Goal: Task Accomplishment & Management: Manage account settings

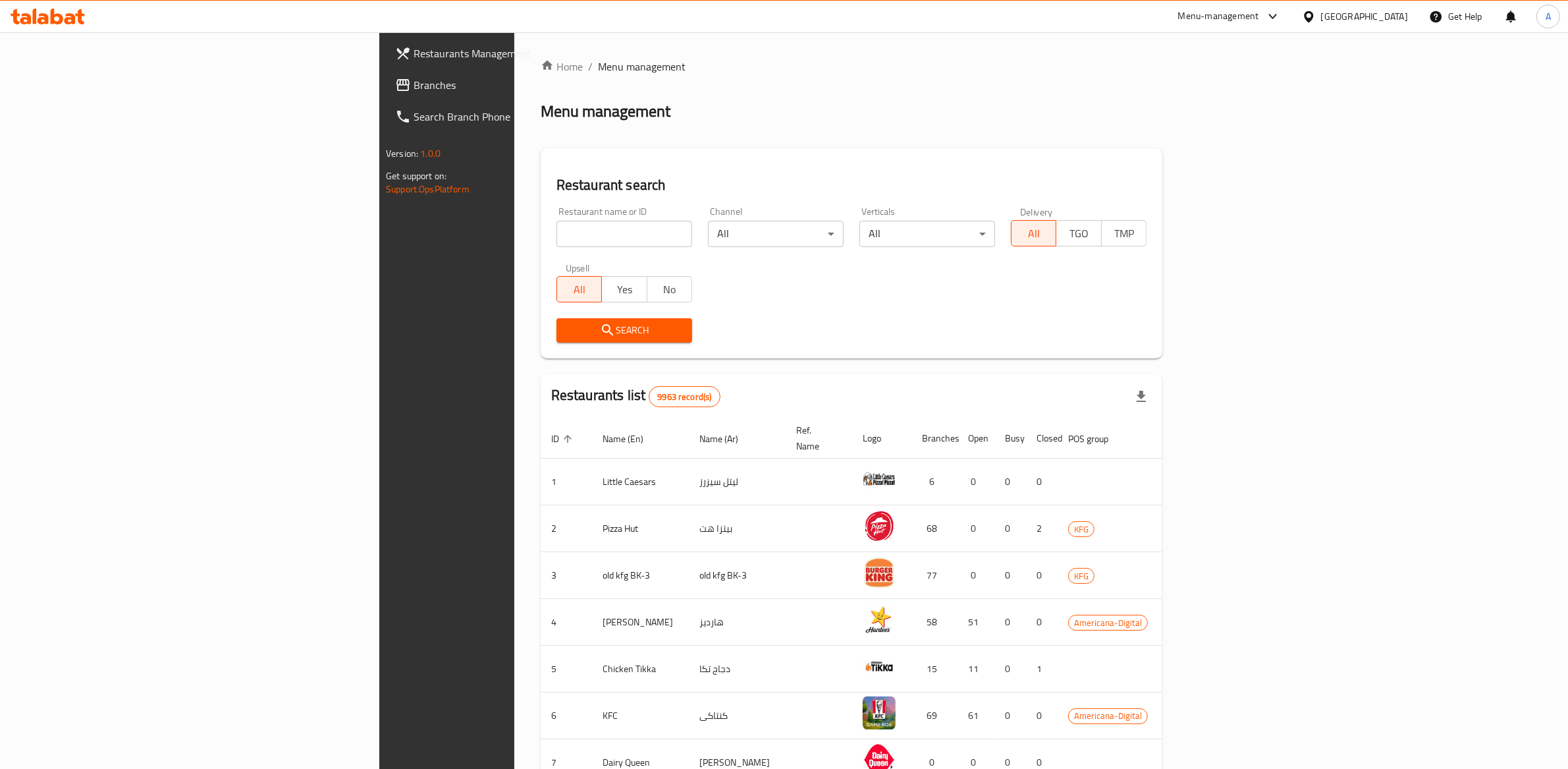
click at [1419, 2] on div "Get Help" at bounding box center [1455, 16] width 74 height 31
drag, startPoint x: 1397, startPoint y: 6, endPoint x: 1390, endPoint y: 13, distance: 9.9
click at [1397, 6] on div "[GEOGRAPHIC_DATA]" at bounding box center [1354, 16] width 127 height 31
click at [1386, 27] on div "[GEOGRAPHIC_DATA]" at bounding box center [1354, 16] width 127 height 31
click at [1382, 14] on div "[GEOGRAPHIC_DATA]" at bounding box center [1364, 16] width 87 height 15
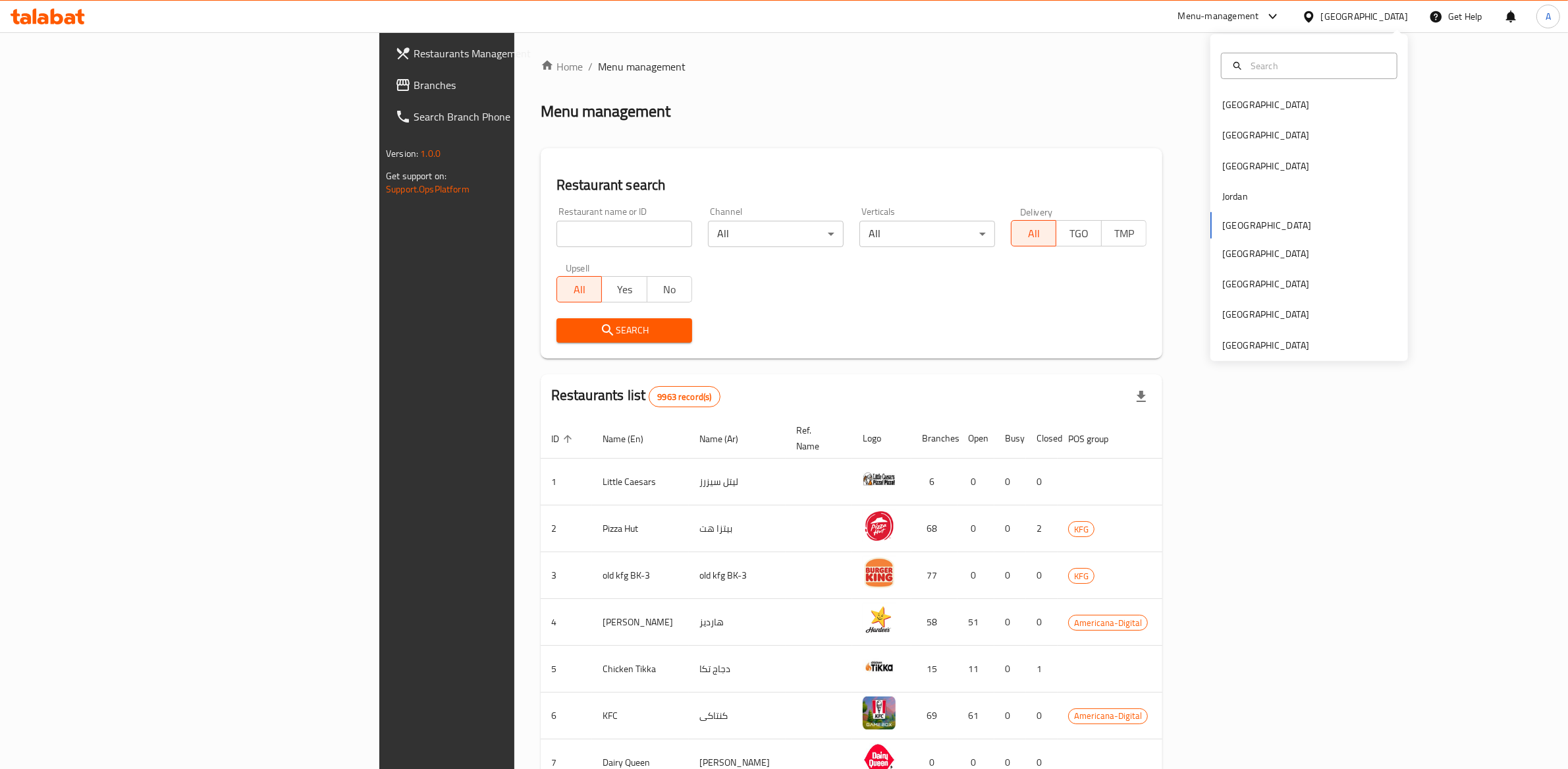
click at [1257, 355] on div "[GEOGRAPHIC_DATA] [GEOGRAPHIC_DATA] [GEOGRAPHIC_DATA] [GEOGRAPHIC_DATA] [GEOGRA…" at bounding box center [1309, 197] width 197 height 327
click at [1256, 347] on div "[GEOGRAPHIC_DATA]" at bounding box center [1265, 345] width 87 height 15
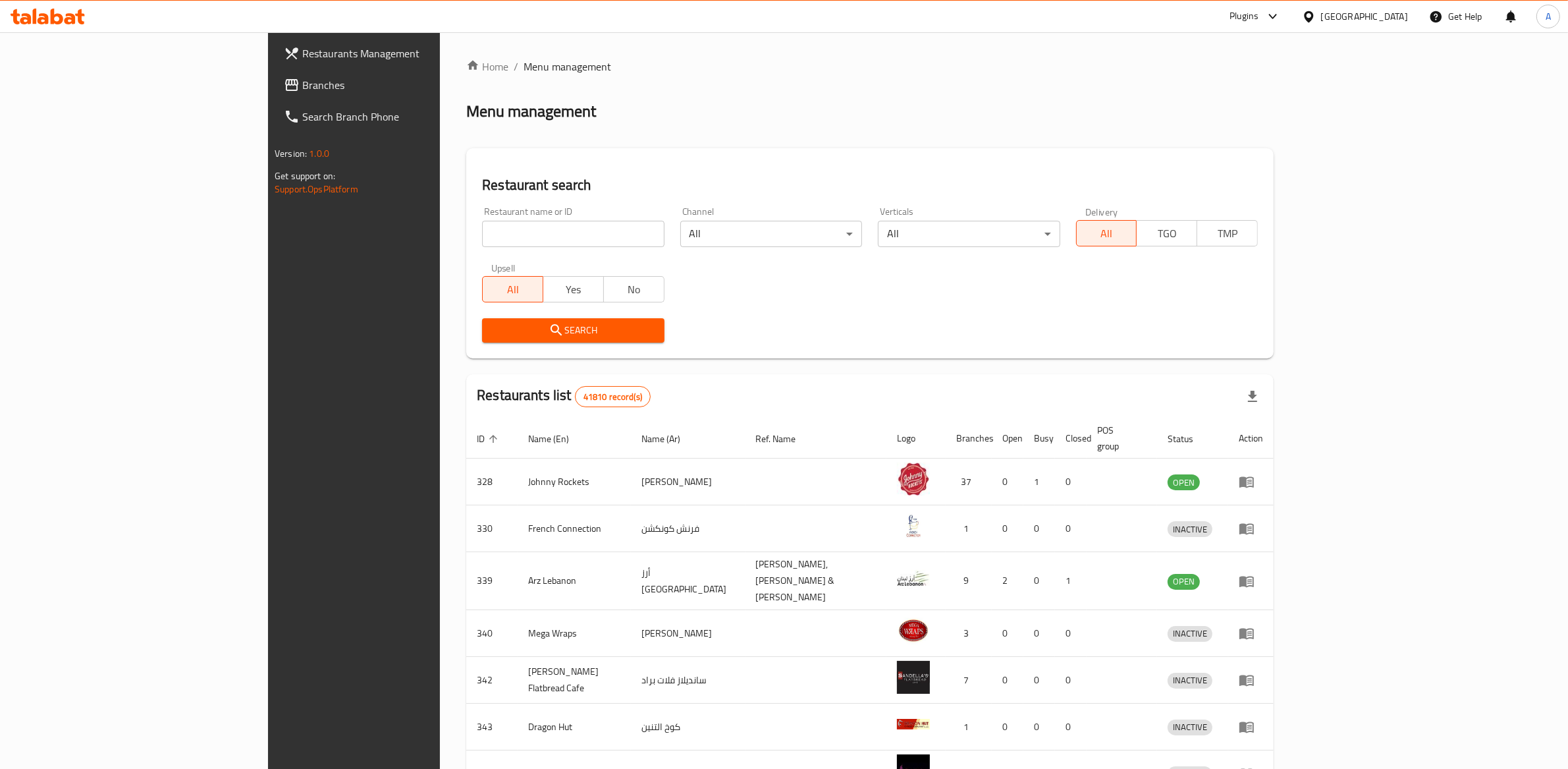
click at [482, 235] on input "search" at bounding box center [573, 234] width 182 height 27
type input "feras"
click button "Search" at bounding box center [573, 330] width 182 height 24
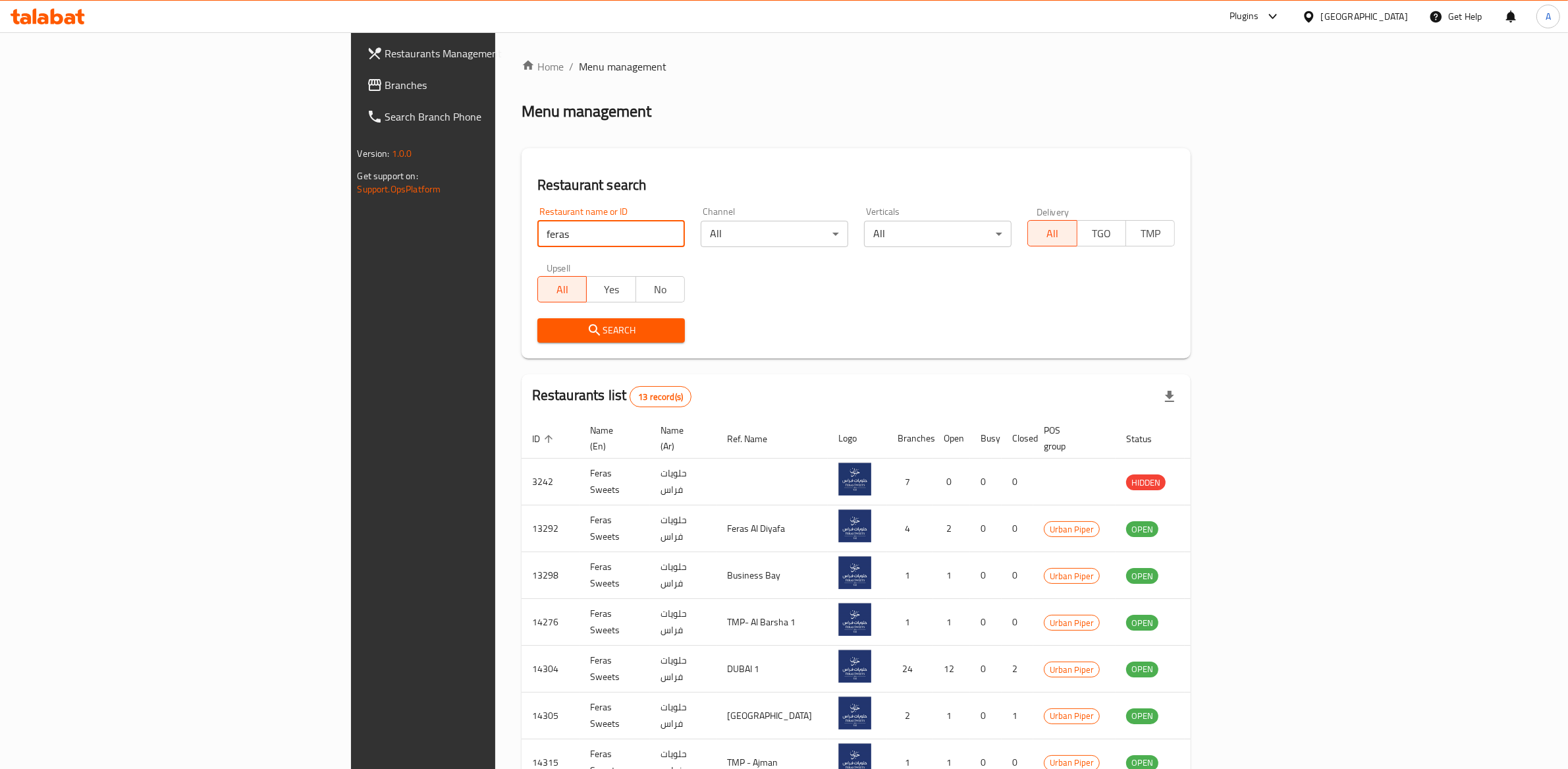
click at [1267, 19] on icon at bounding box center [1273, 16] width 16 height 16
click at [1153, 121] on div "Menu-management" at bounding box center [1136, 118] width 81 height 15
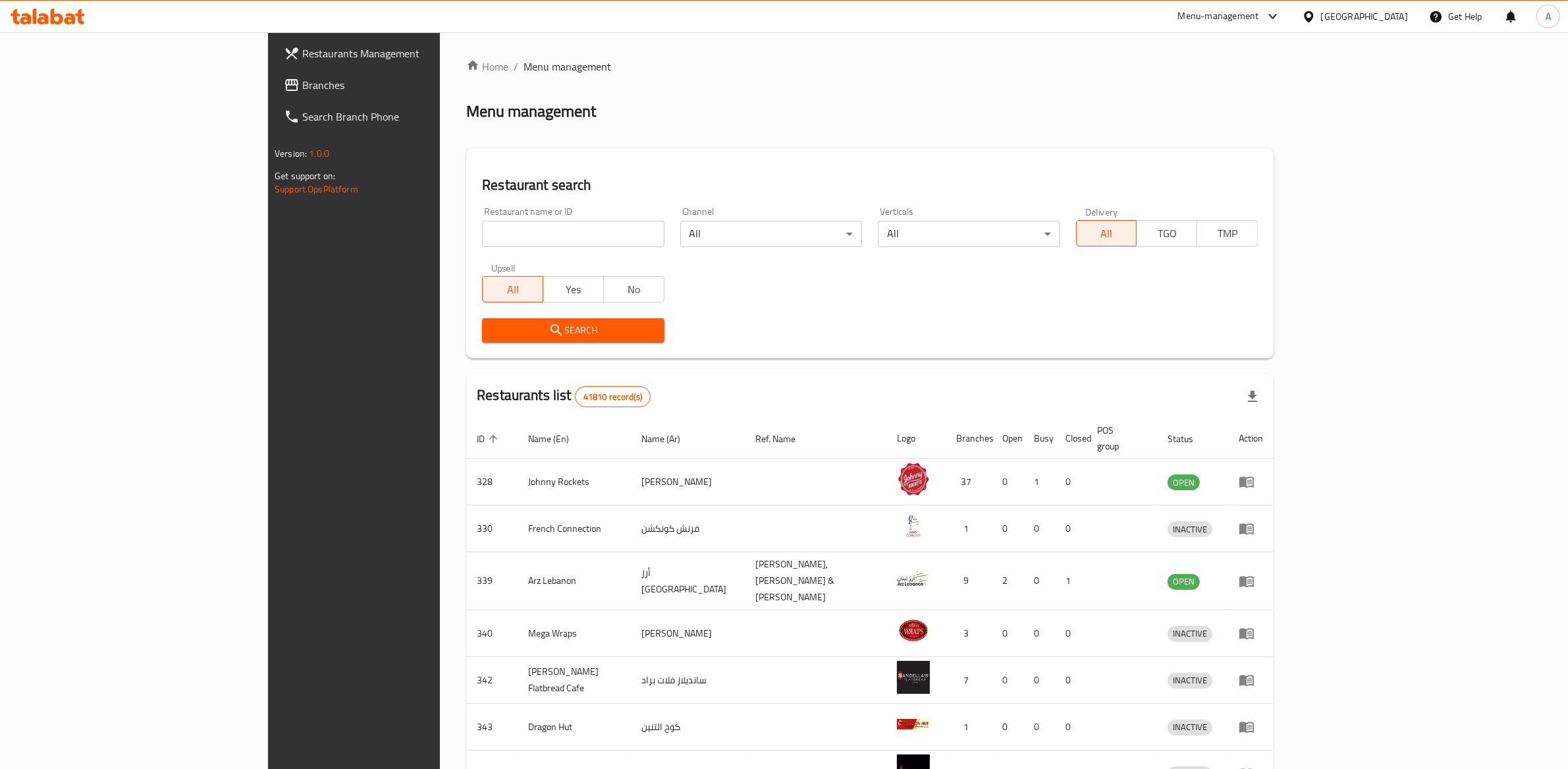
click at [482, 242] on input "search" at bounding box center [573, 234] width 182 height 27
paste input "KUNAFÁ"
type input "feras"
click button "Search" at bounding box center [573, 330] width 182 height 24
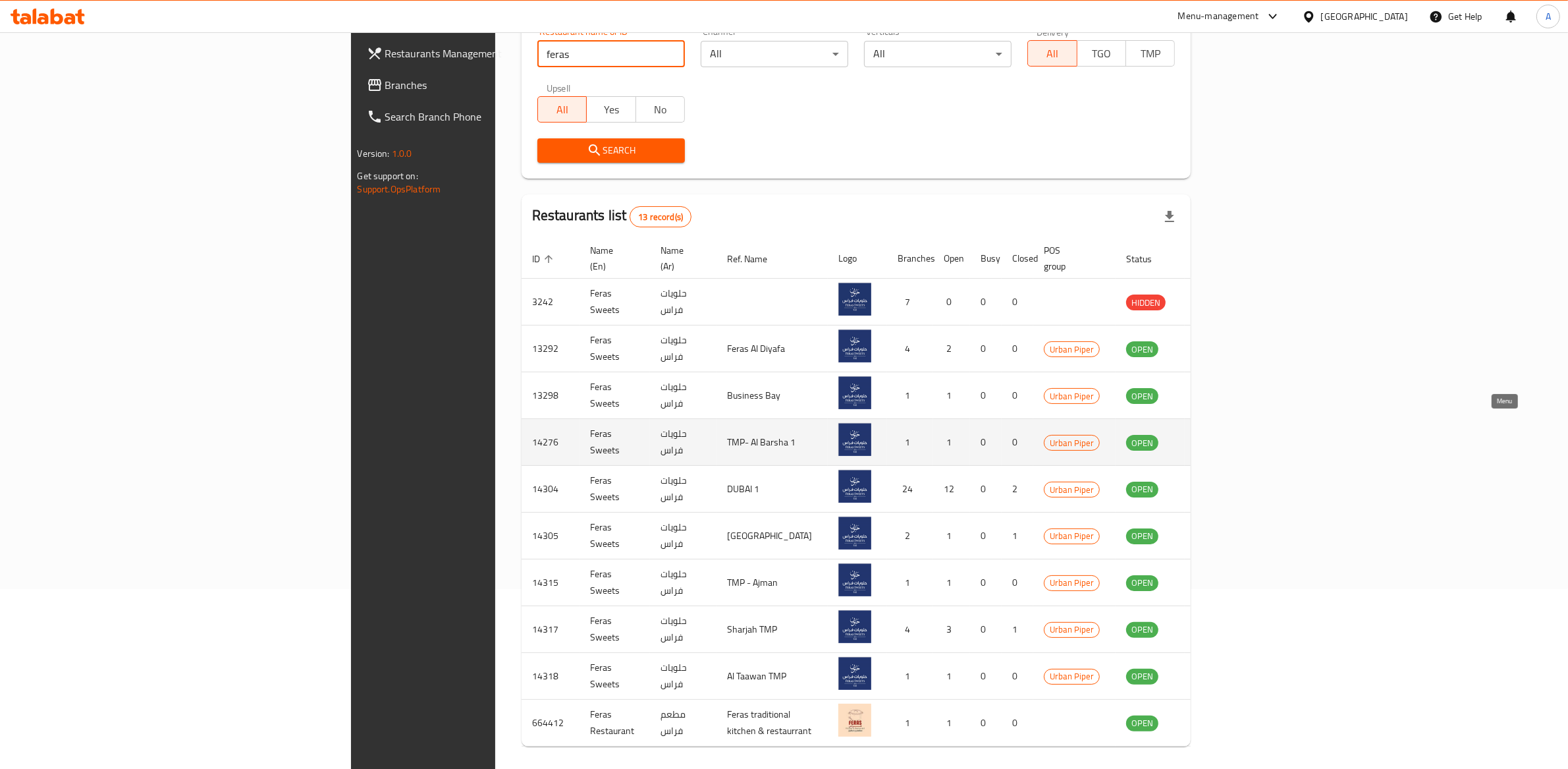
scroll to position [181, 0]
click at [1211, 433] on icon "enhanced table" at bounding box center [1203, 441] width 16 height 16
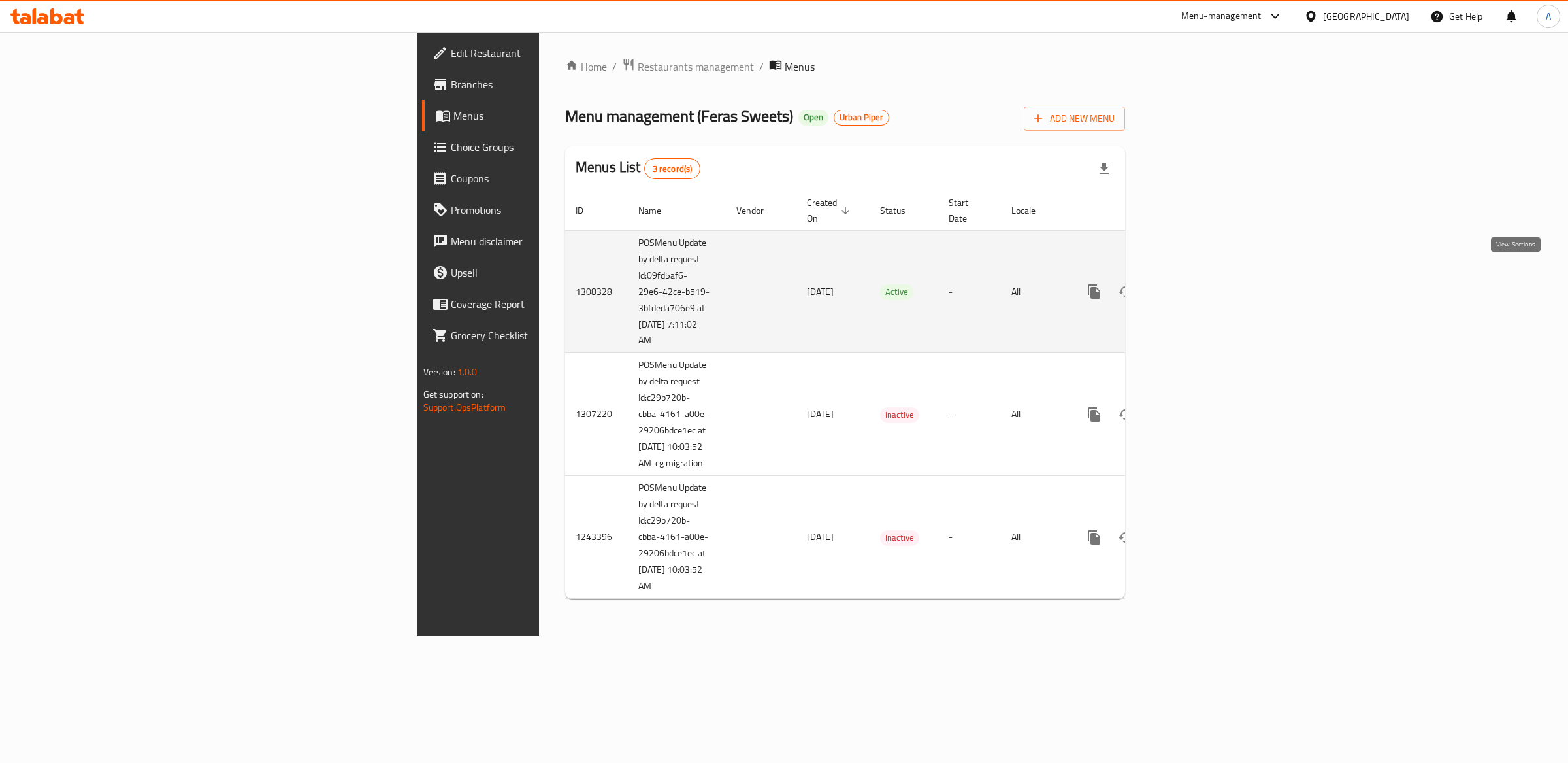
click at [1196, 284] on icon "enhanced table" at bounding box center [1188, 291] width 16 height 16
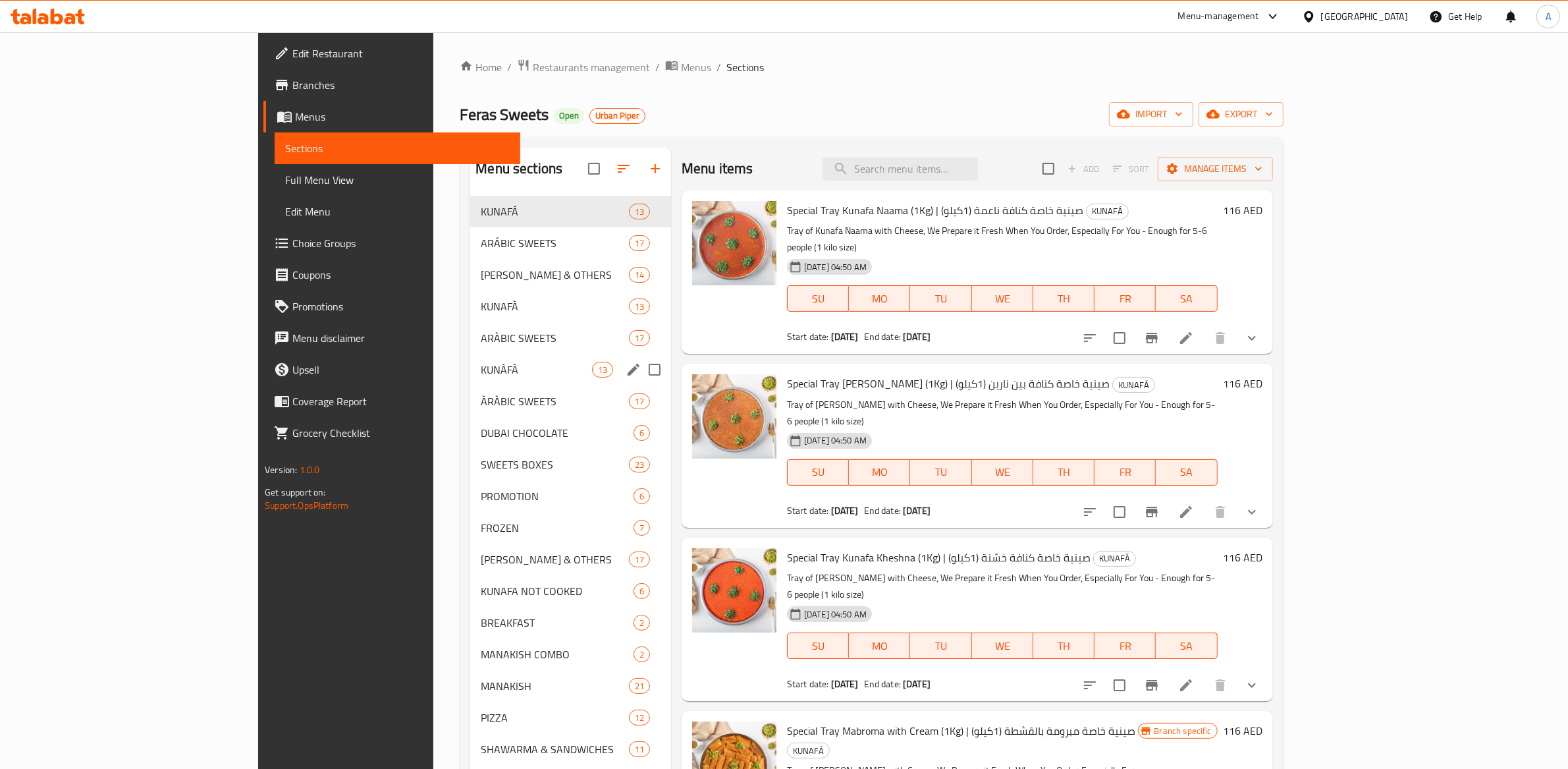
click at [470, 377] on div "KUNÀFÀ 13" at bounding box center [571, 370] width 201 height 31
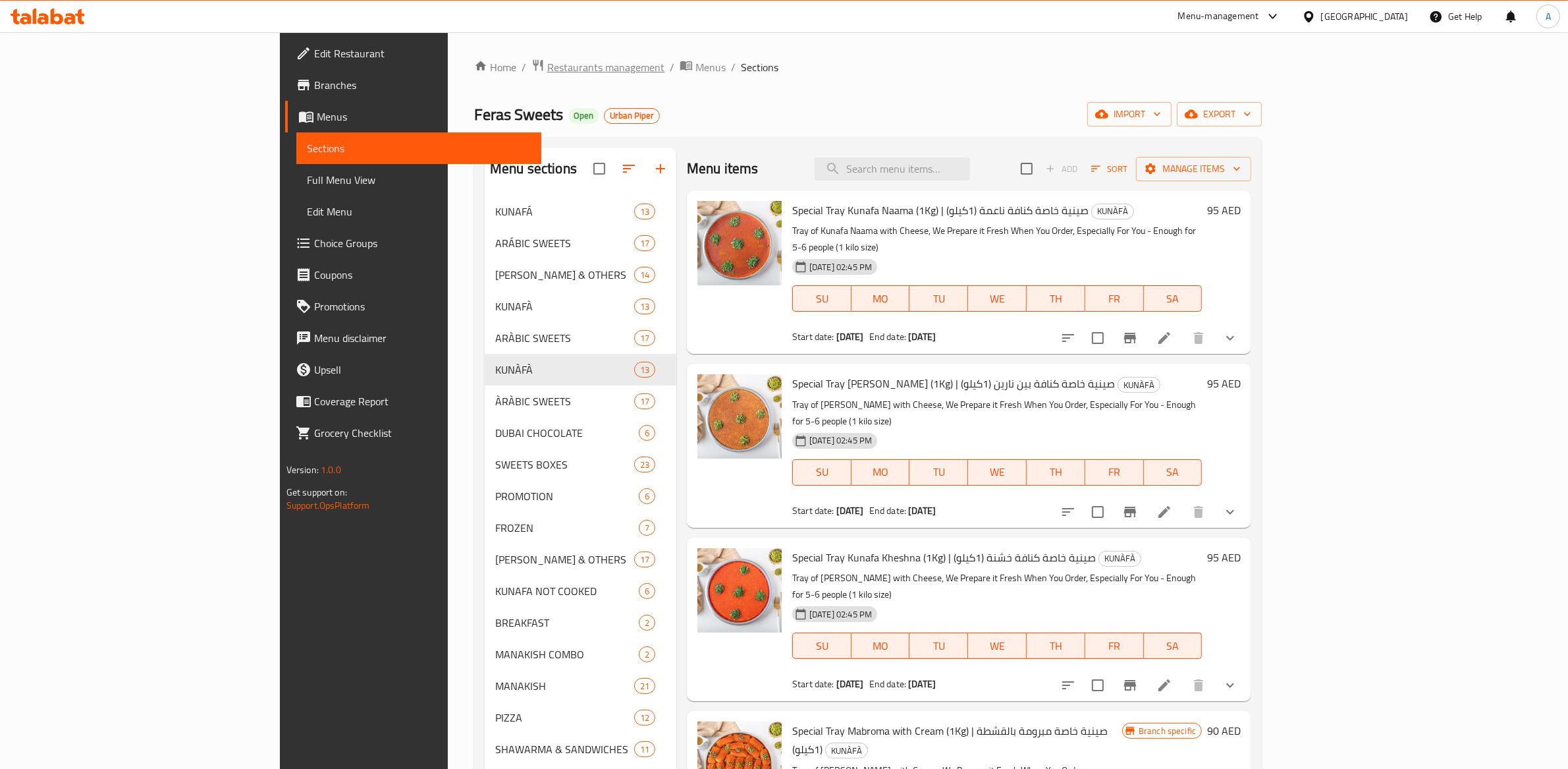
click at [547, 63] on span "Restaurants management" at bounding box center [606, 67] width 117 height 16
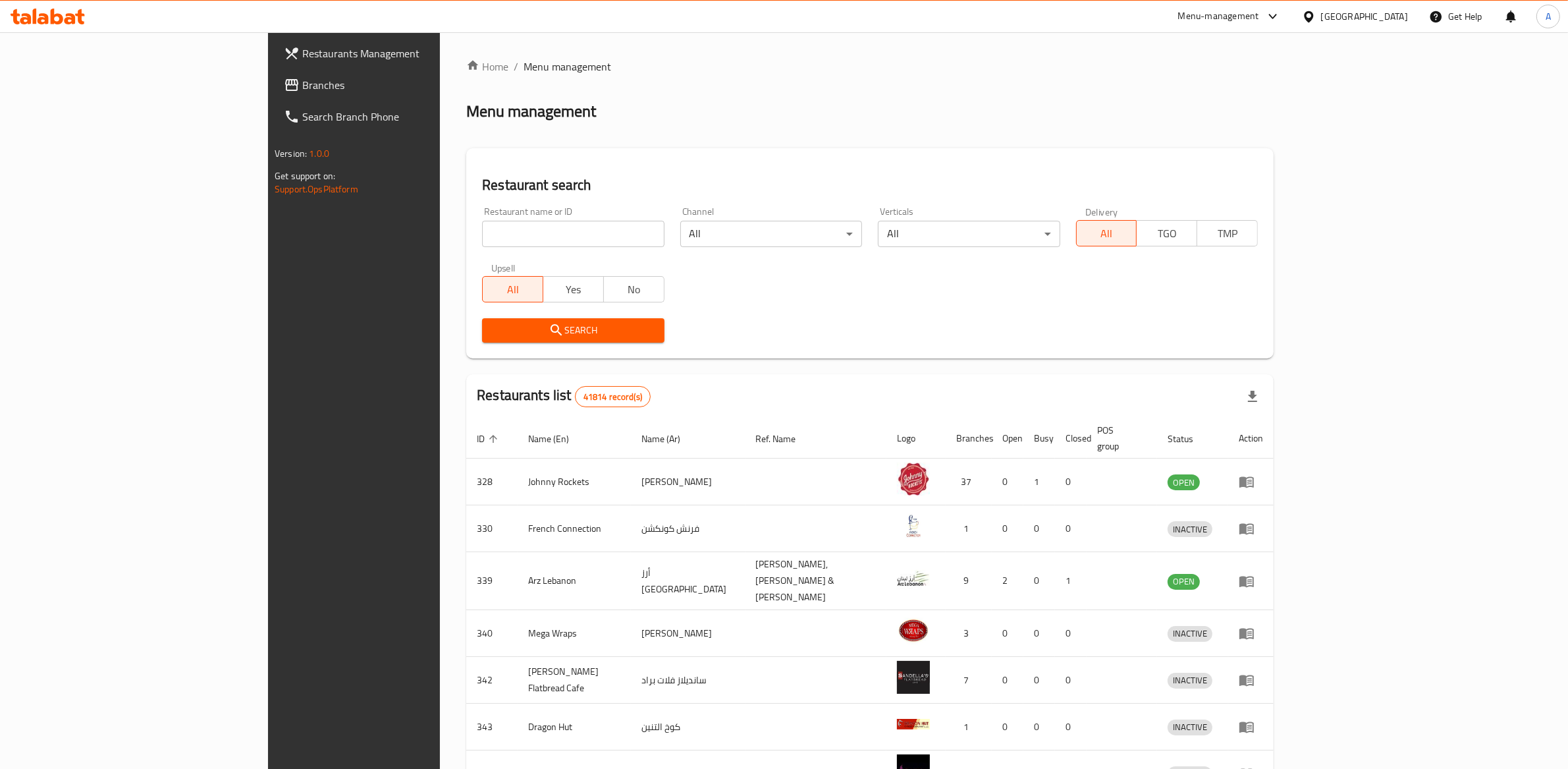
click at [482, 233] on input "search" at bounding box center [573, 234] width 182 height 27
type input "2000"
click button "Search" at bounding box center [573, 330] width 182 height 24
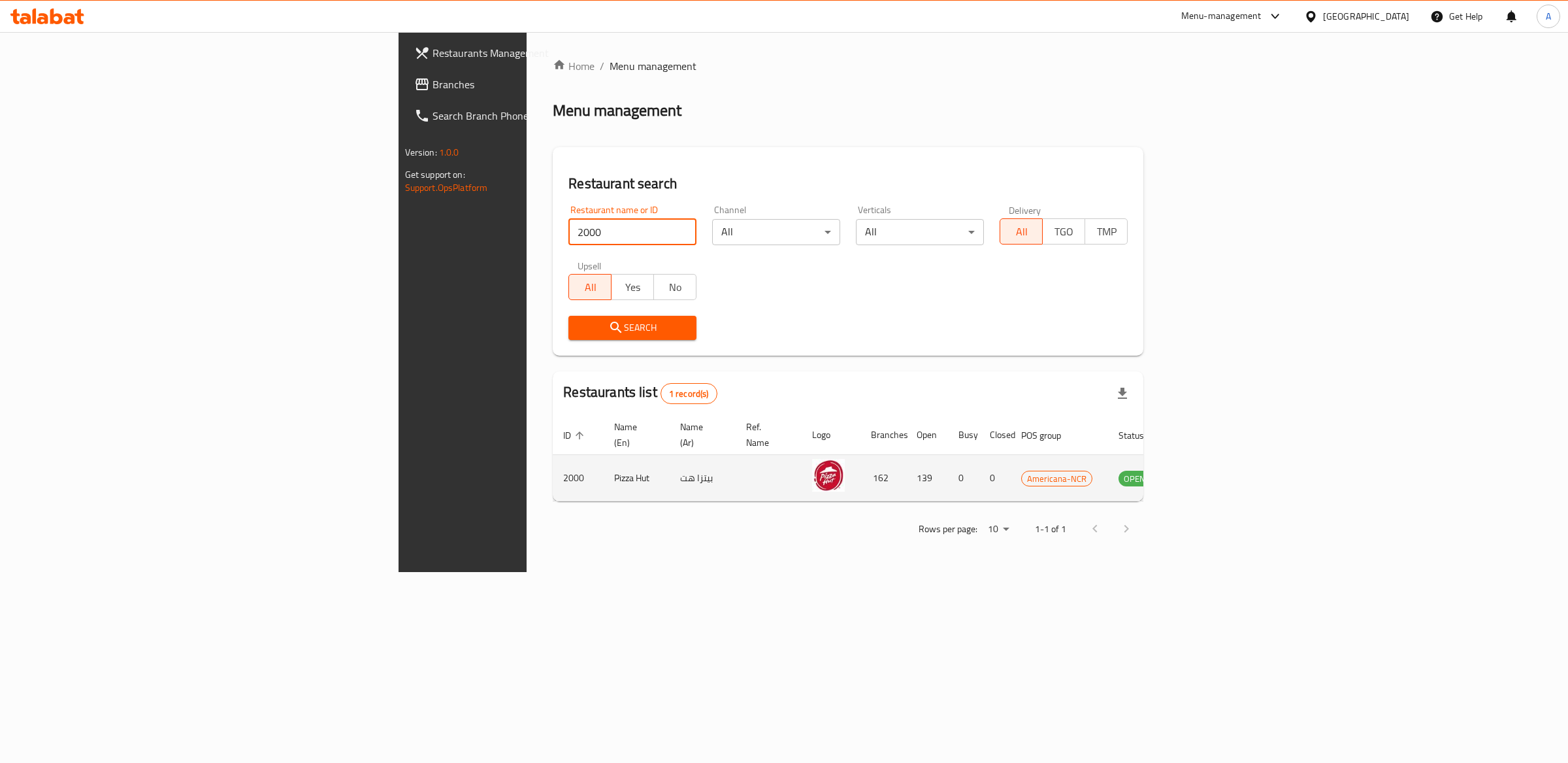
click at [1222, 470] on td "enhanced table" at bounding box center [1199, 478] width 45 height 47
click at [1202, 470] on icon "enhanced table" at bounding box center [1194, 478] width 16 height 16
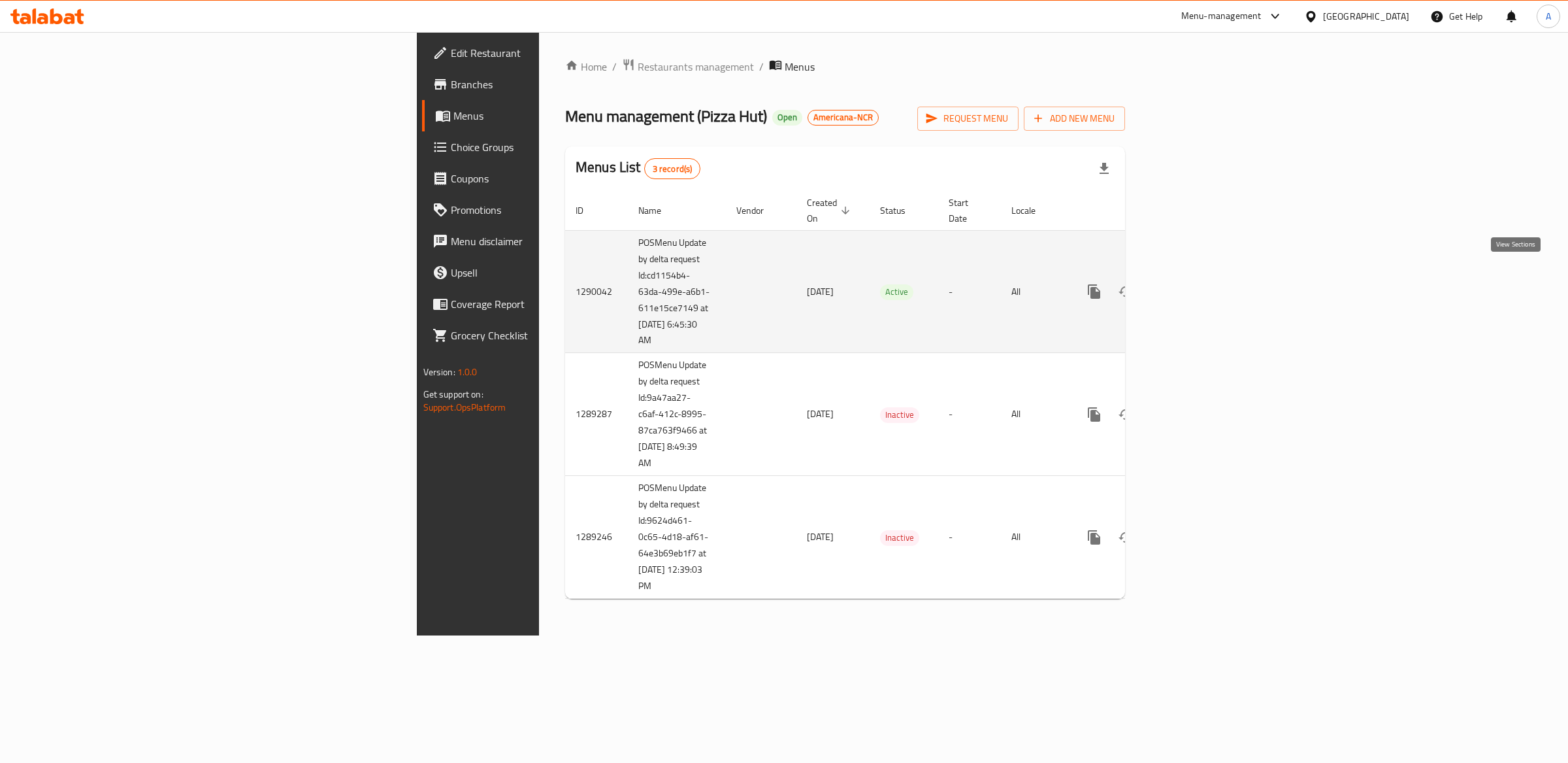
click at [1204, 277] on link "enhanced table" at bounding box center [1188, 291] width 31 height 31
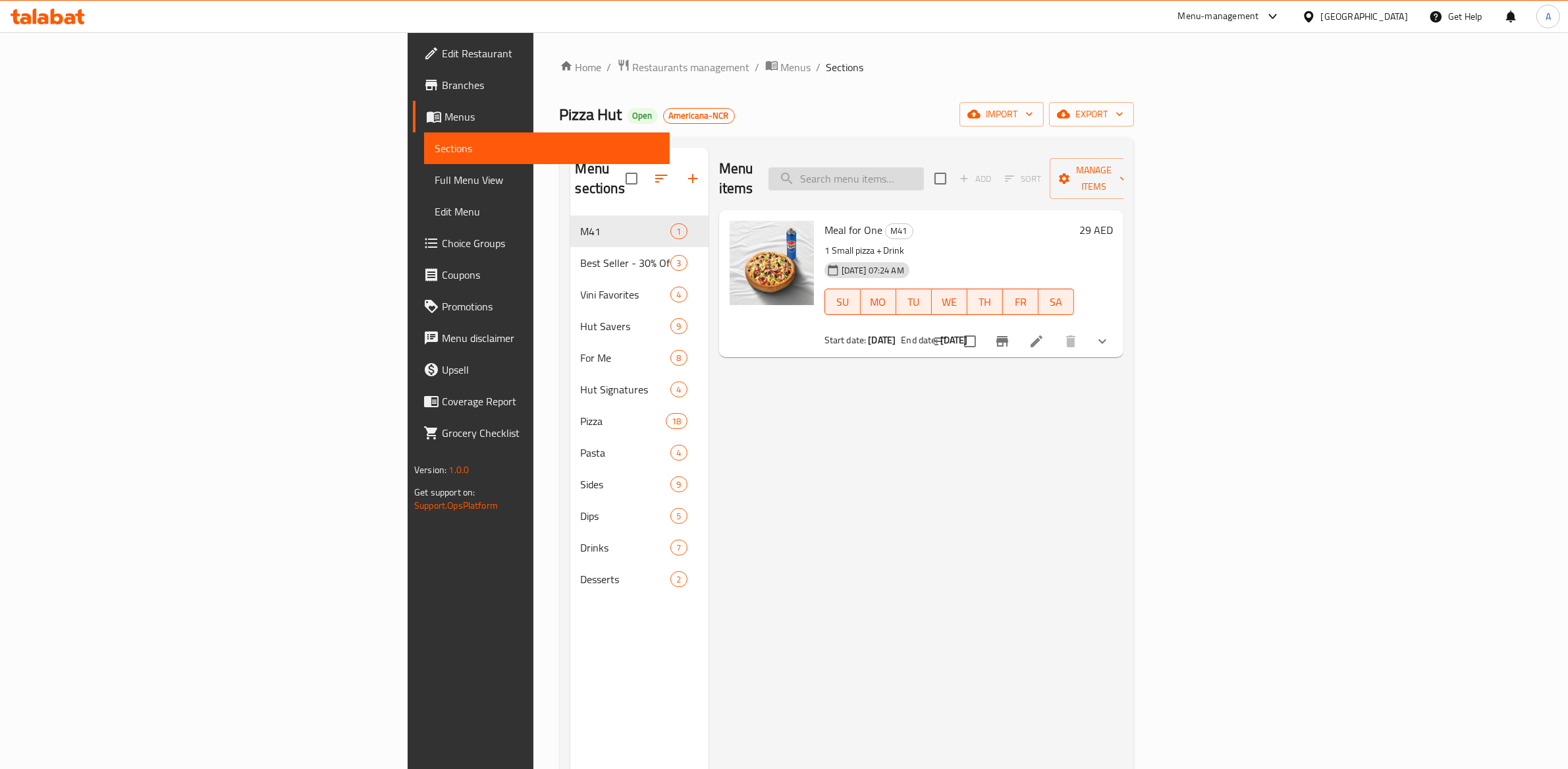
click at [924, 171] on input "search" at bounding box center [846, 179] width 155 height 23
paste input "2000"
type input "2000"
paste input "Cheeky Chicken Pizza"
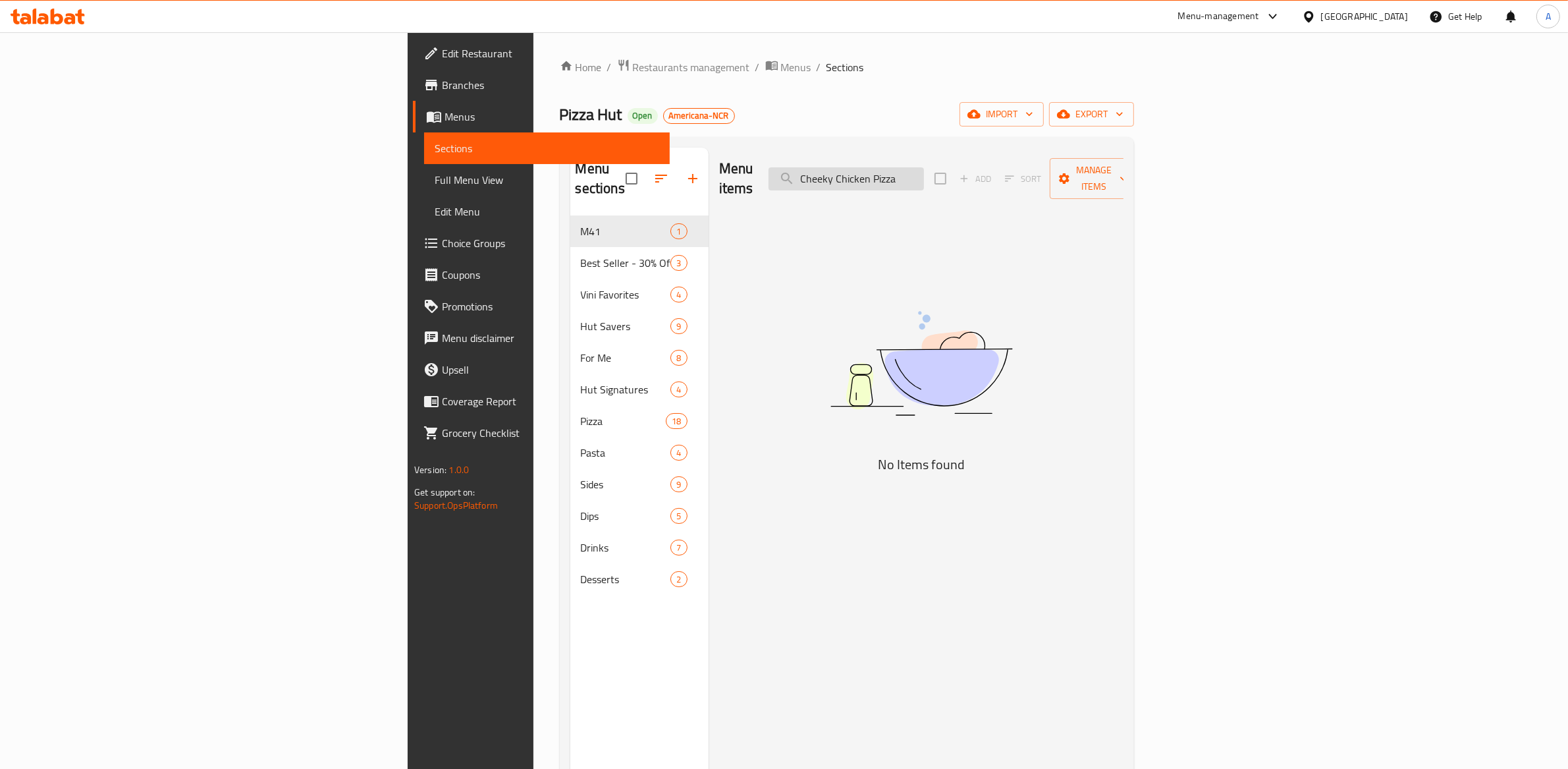
click at [924, 174] on input "Cheeky Chicken Pizza" at bounding box center [846, 179] width 155 height 23
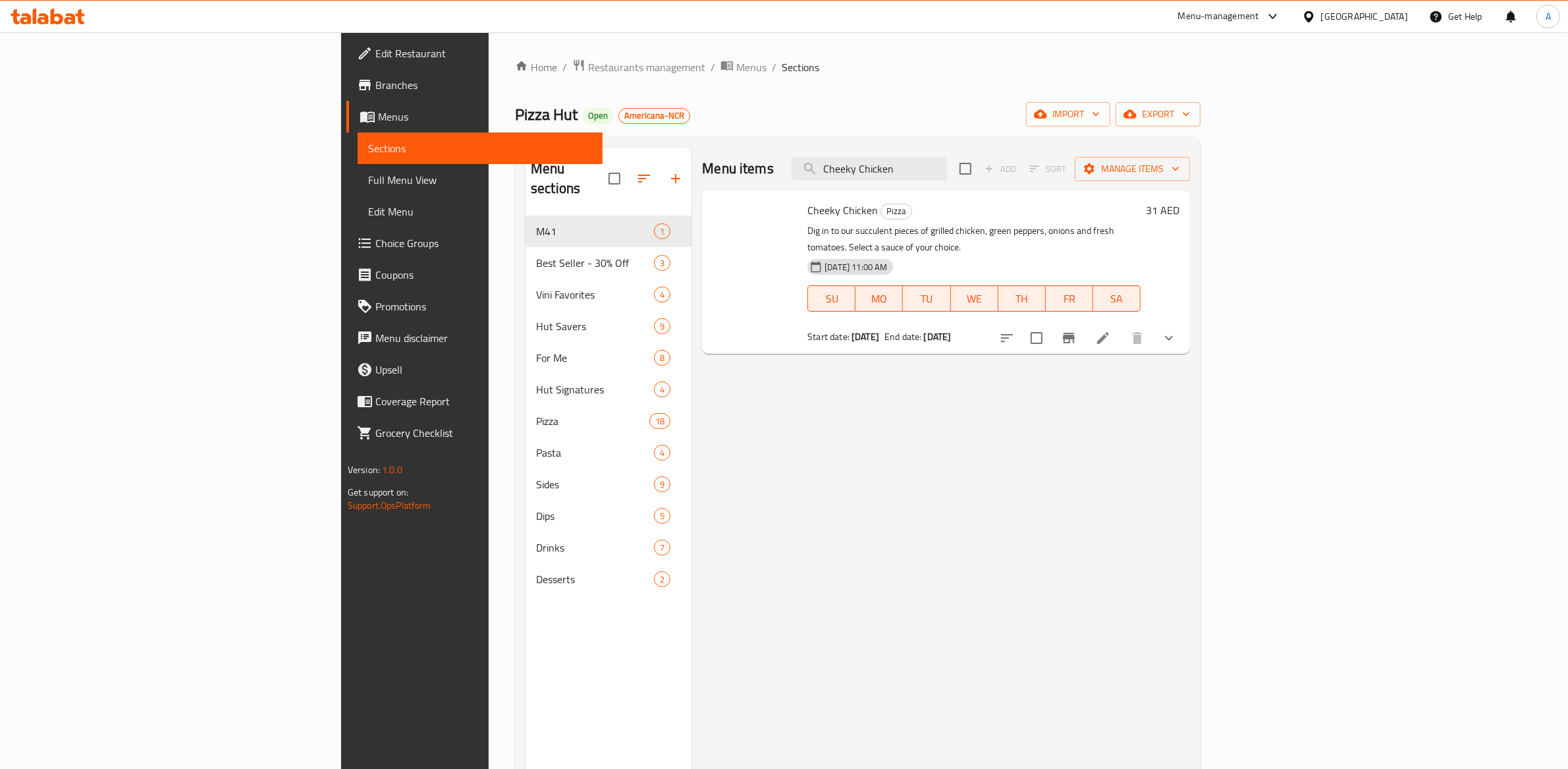
type input "Cheeky Chicken"
click at [1111, 330] on icon at bounding box center [1103, 338] width 16 height 16
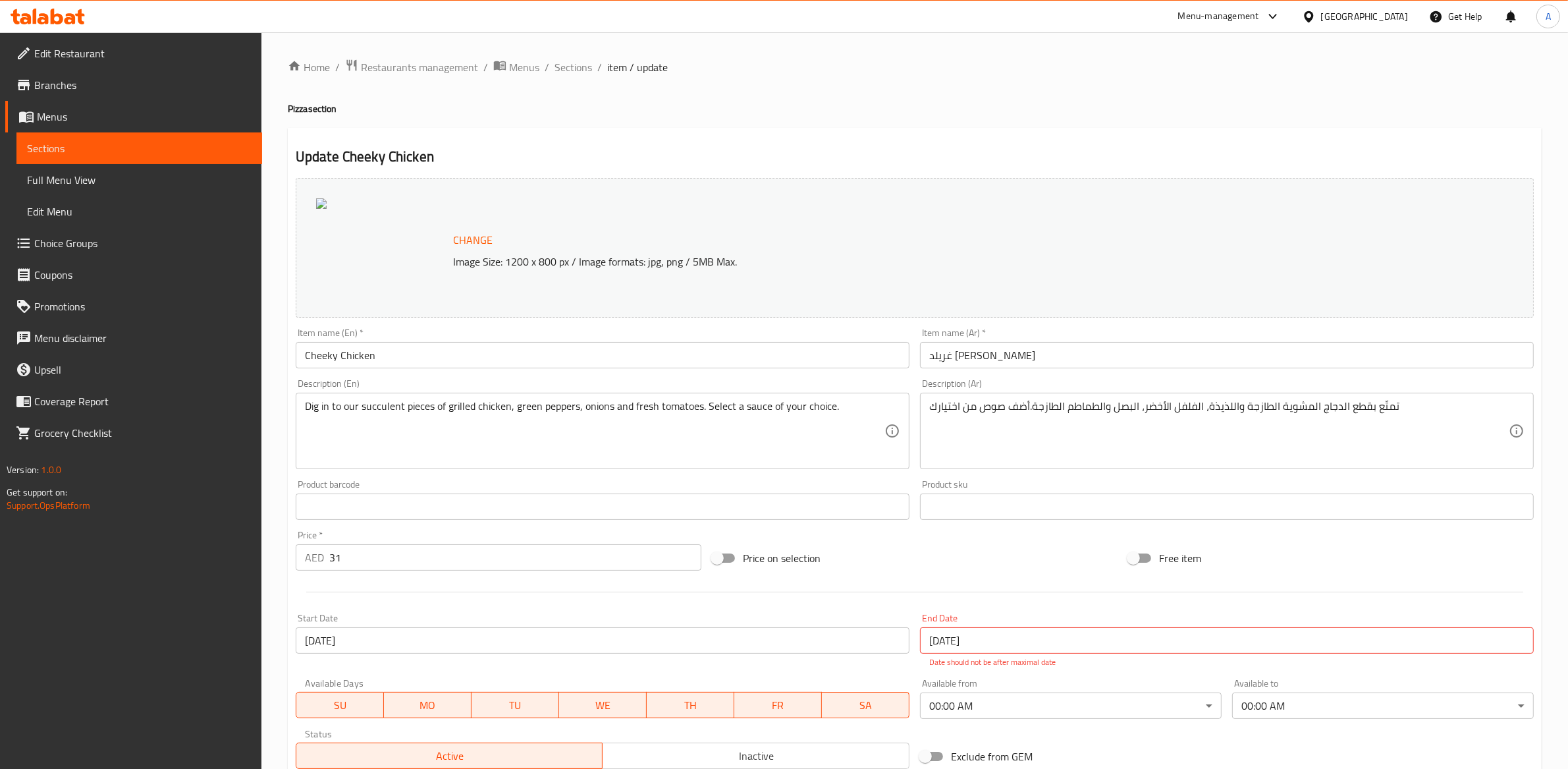
click at [615, 70] on span "item / update" at bounding box center [636, 67] width 60 height 16
click at [590, 69] on ol "Home / Restaurants management / Menus / Sections / item / update" at bounding box center [914, 67] width 1253 height 17
click at [541, 71] on ol "Home / Restaurants management / Menus / Sections / item / update" at bounding box center [914, 67] width 1253 height 17
click at [566, 69] on span "Sections" at bounding box center [573, 67] width 38 height 16
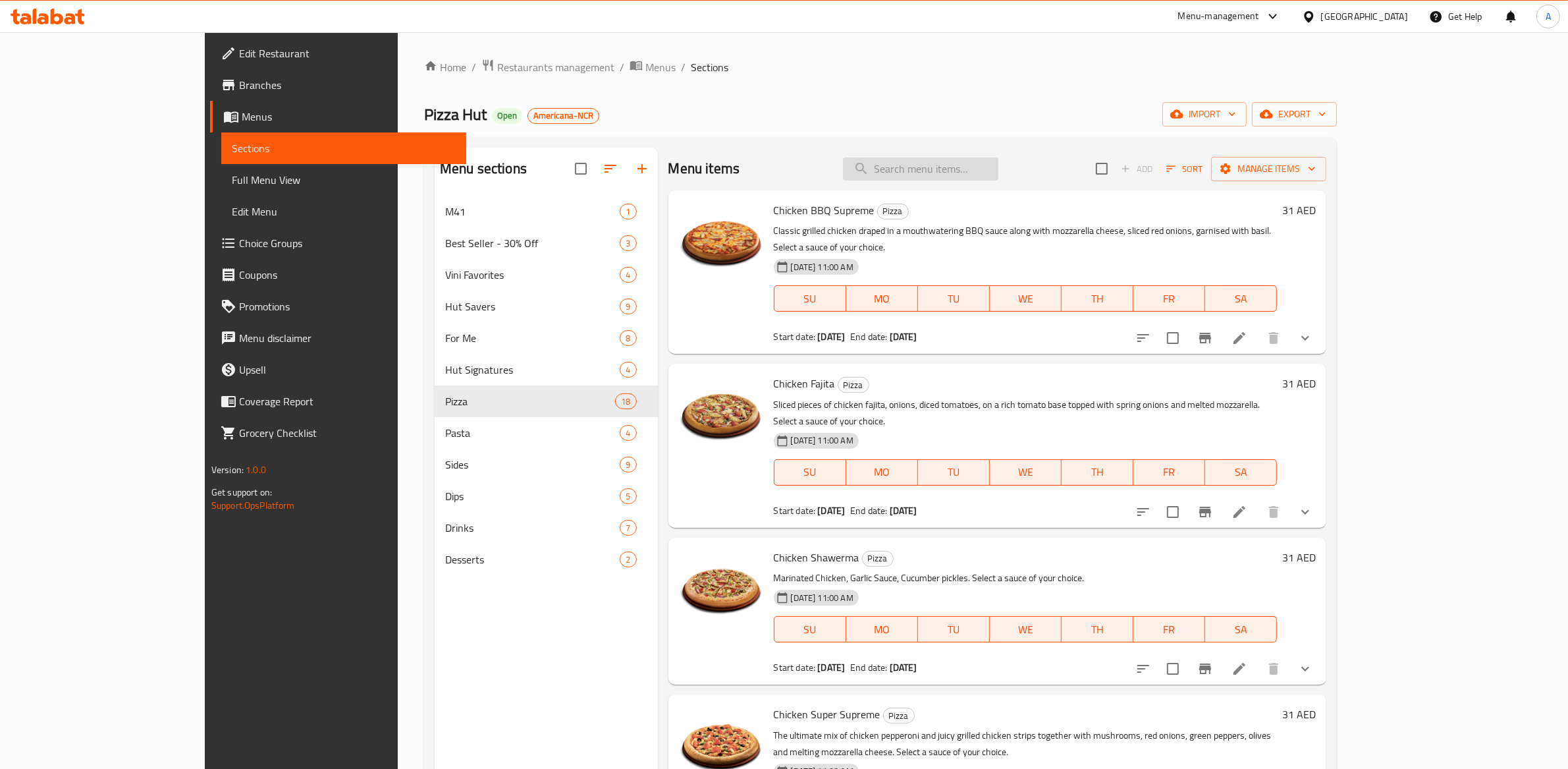
click at [970, 171] on input "search" at bounding box center [921, 168] width 155 height 23
paste input "Cheeky Chicken Pizza"
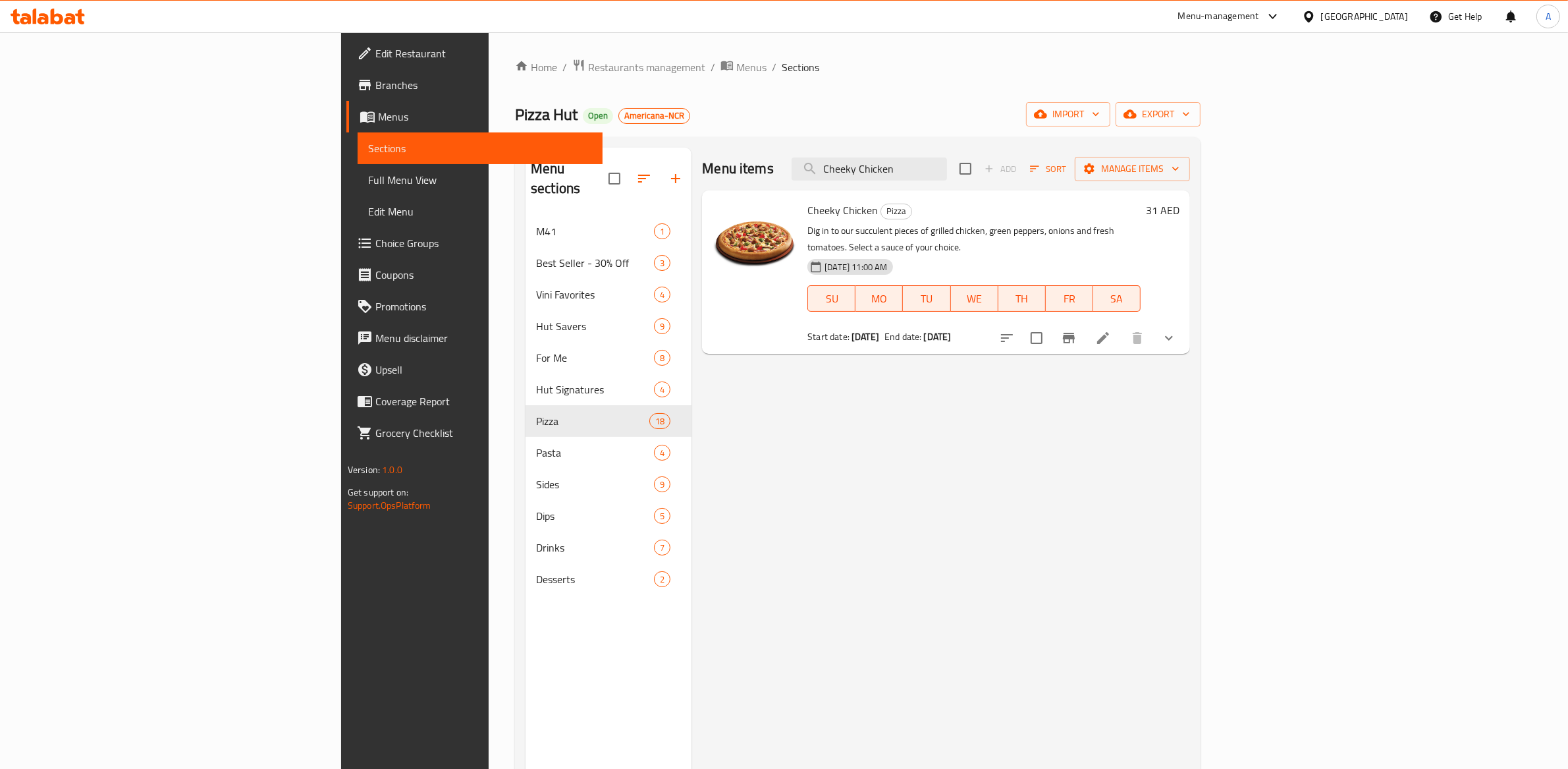
type input "Cheeky Chicken"
click at [1141, 236] on p "Dig in to our succulent pieces of grilled chicken, green peppers, onions and fr…" at bounding box center [974, 239] width 333 height 33
